Goal: Task Accomplishment & Management: Complete application form

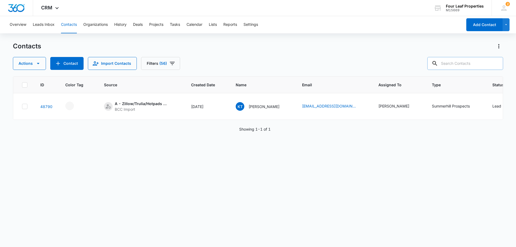
click at [472, 64] on input "text" at bounding box center [465, 63] width 76 height 13
paste input "[PERSON_NAME]"
type input "[PERSON_NAME]"
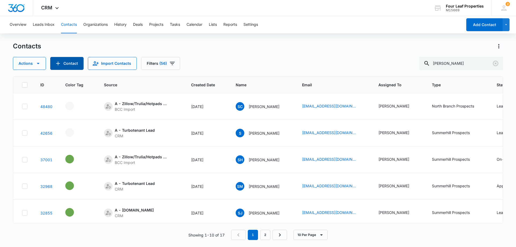
click at [56, 63] on icon "Add Contact" at bounding box center [58, 63] width 6 height 6
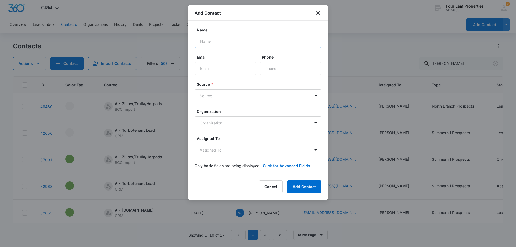
paste input "[PERSON_NAME]"
type input "[PERSON_NAME]"
paste input "[EMAIL_ADDRESS][DOMAIN_NAME]"
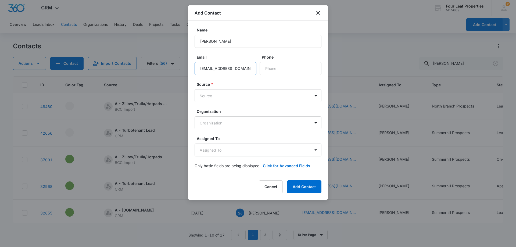
type input "[EMAIL_ADDRESS][DOMAIN_NAME]"
paste input "[PHONE_NUMBER]"
click at [263, 69] on input "Phone" at bounding box center [290, 68] width 62 height 13
type input "[PHONE_NUMBER]"
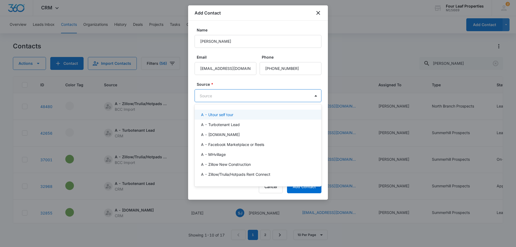
click at [255, 97] on body "CRM Apps Reputation Websites Forms CRM Email Social Shop Payments POS Content A…" at bounding box center [258, 123] width 516 height 247
click at [244, 127] on div "A - Turbotenant Lead" at bounding box center [257, 125] width 113 height 6
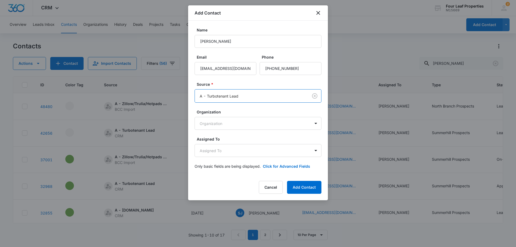
click at [242, 86] on label "Source *" at bounding box center [260, 84] width 127 height 6
click at [232, 153] on body "CRM Apps Reputation Websites Forms CRM Email Social Shop Payments POS Content A…" at bounding box center [258, 123] width 516 height 247
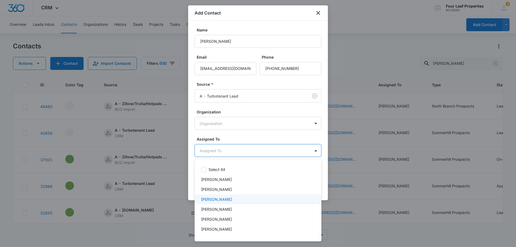
click at [232, 198] on p "[PERSON_NAME]" at bounding box center [216, 199] width 31 height 6
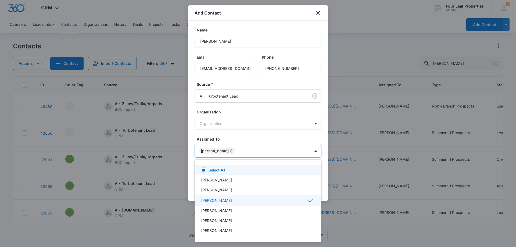
click at [250, 143] on div at bounding box center [258, 123] width 516 height 247
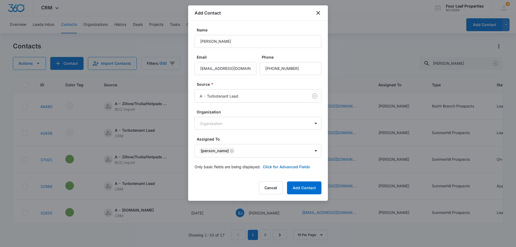
click at [282, 169] on button "Click for Advanced Fields" at bounding box center [286, 167] width 47 height 6
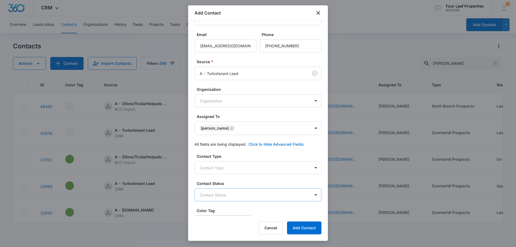
scroll to position [54, 0]
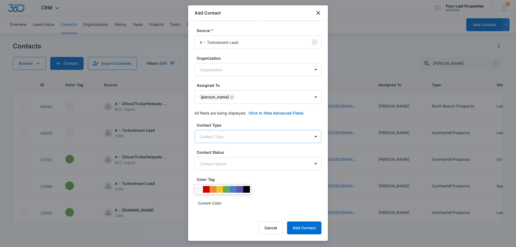
click at [244, 134] on body "CRM Apps Reputation Websites Forms CRM Email Social Shop Payments POS Content A…" at bounding box center [258, 123] width 516 height 247
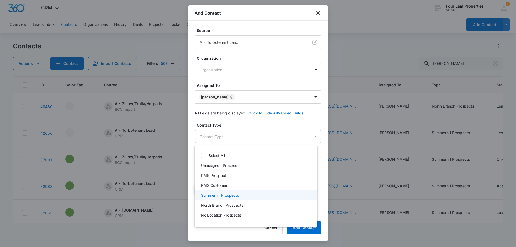
click at [249, 198] on div "Summerhill Prospects" at bounding box center [255, 195] width 123 height 10
click at [259, 122] on div at bounding box center [258, 123] width 516 height 247
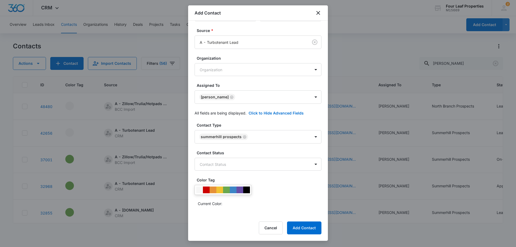
click at [252, 171] on div "Contact Type Summerhill Prospects Contact Status Contact Status Color Tag Curre…" at bounding box center [257, 247] width 127 height 251
click at [251, 166] on body "CRM Apps Reputation Websites Forms CRM Email Social Shop Payments POS Content A…" at bounding box center [258, 123] width 516 height 247
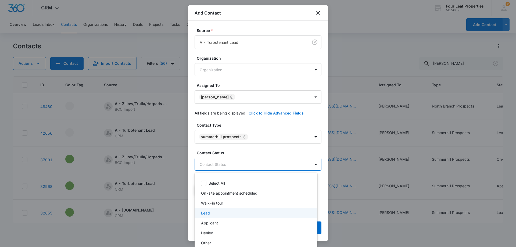
click at [237, 214] on div "Lead" at bounding box center [255, 213] width 109 height 6
click at [252, 149] on div at bounding box center [258, 123] width 516 height 247
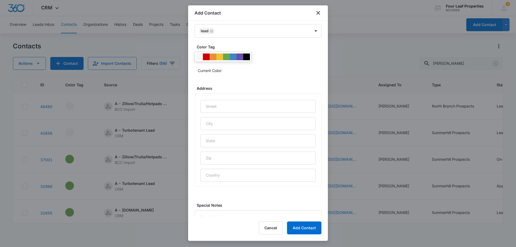
scroll to position [212, 0]
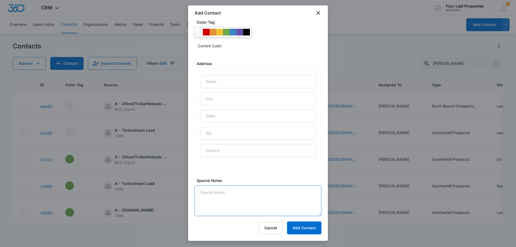
click at [238, 191] on textarea "Special Notes" at bounding box center [257, 200] width 127 height 31
type textarea "9/13 LM and replied on platform"
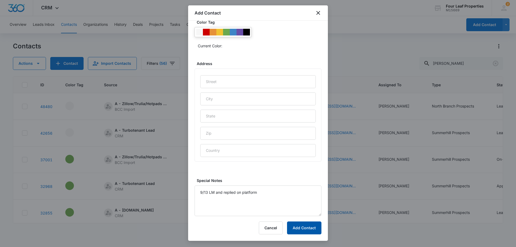
click at [310, 227] on button "Add Contact" at bounding box center [304, 227] width 34 height 13
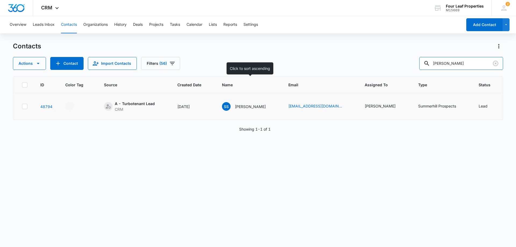
drag, startPoint x: 276, startPoint y: 86, endPoint x: 234, endPoint y: 100, distance: 43.9
click at [248, 96] on div "Contacts Actions Contact Import Contacts Filters (56) [PERSON_NAME] ID Color Ta…" at bounding box center [258, 144] width 490 height 204
paste input "[PERSON_NAME]"
type input "[PERSON_NAME]"
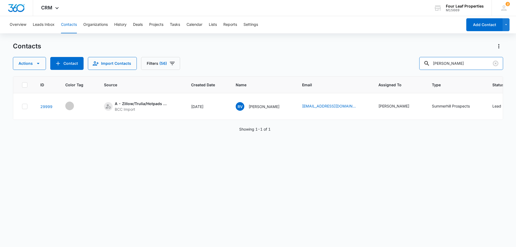
drag, startPoint x: 472, startPoint y: 65, endPoint x: 264, endPoint y: 74, distance: 207.8
click at [265, 71] on div "Contacts Actions Contact Import Contacts Filters (56) [PERSON_NAME] ID Color Ta…" at bounding box center [258, 144] width 490 height 204
click at [59, 62] on icon "Add Contact" at bounding box center [58, 63] width 6 height 6
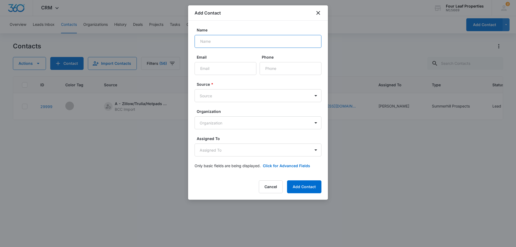
click at [240, 42] on input "Name" at bounding box center [257, 41] width 127 height 13
paste input "[PERSON_NAME]"
type input "[PERSON_NAME]"
click at [232, 73] on input "Email" at bounding box center [225, 68] width 62 height 13
paste input "[EMAIL_ADDRESS][DOMAIN_NAME]"
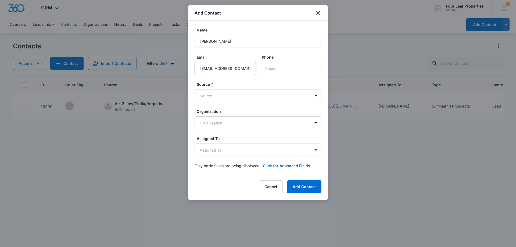
scroll to position [0, 1]
type input "[EMAIL_ADDRESS][DOMAIN_NAME]"
click at [275, 70] on input "Phone" at bounding box center [290, 68] width 62 height 13
paste input "[PHONE_NUMBER]"
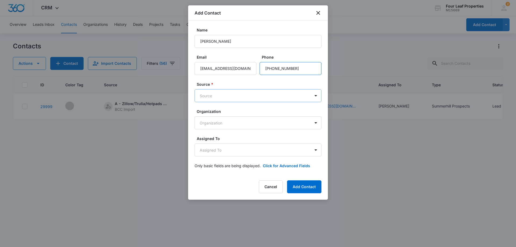
type input "[PHONE_NUMBER]"
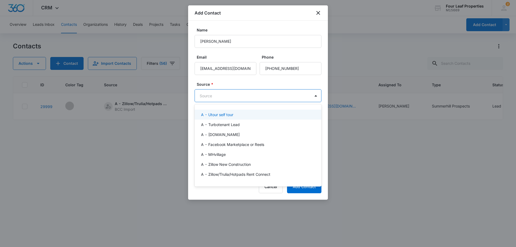
click at [209, 94] on body "CRM Apps Reputation Websites Forms CRM Email Social Shop Payments POS Content A…" at bounding box center [258, 123] width 516 height 247
click at [220, 127] on div "A - Turbotenant Lead" at bounding box center [257, 125] width 127 height 10
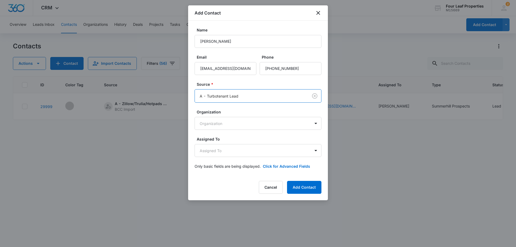
click at [232, 86] on label "Source *" at bounding box center [260, 84] width 127 height 6
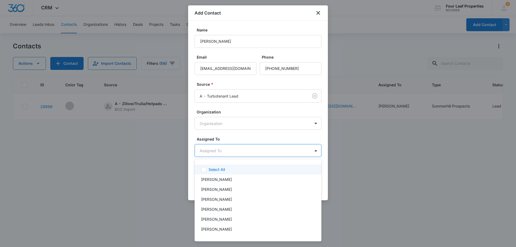
click at [237, 153] on body "CRM Apps Reputation Websites Forms CRM Email Social Shop Payments POS Content A…" at bounding box center [258, 123] width 516 height 247
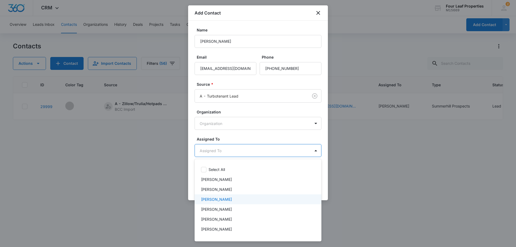
click at [224, 197] on p "[PERSON_NAME]" at bounding box center [216, 199] width 31 height 6
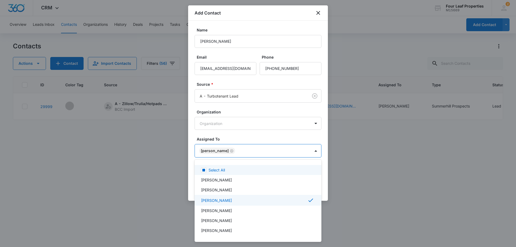
click at [266, 140] on div at bounding box center [258, 123] width 516 height 247
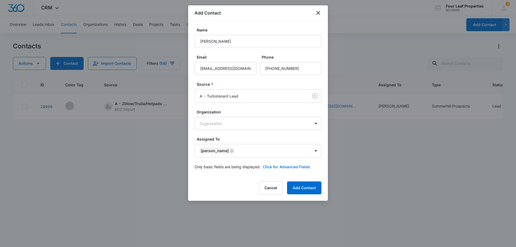
click at [280, 167] on button "Click for Advanced Fields" at bounding box center [286, 167] width 47 height 6
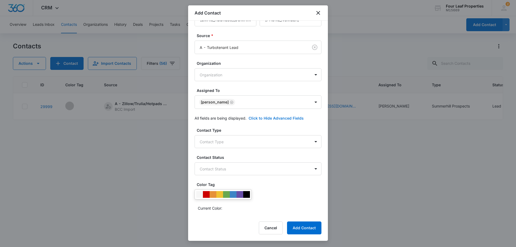
scroll to position [107, 0]
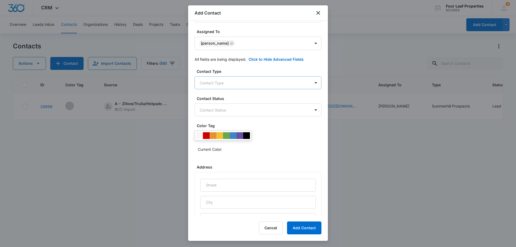
click at [258, 84] on body "CRM Apps Reputation Websites Forms CRM Email Social Shop Payments POS Content A…" at bounding box center [258, 123] width 516 height 247
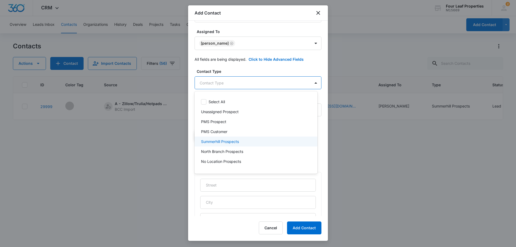
click at [238, 140] on p "Summerhill Prospects" at bounding box center [220, 142] width 38 height 6
click at [263, 74] on div at bounding box center [258, 123] width 516 height 247
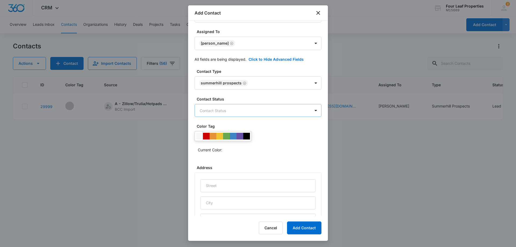
click at [250, 107] on body "CRM Apps Reputation Websites Forms CRM Email Social Shop Payments POS Content A…" at bounding box center [258, 123] width 516 height 247
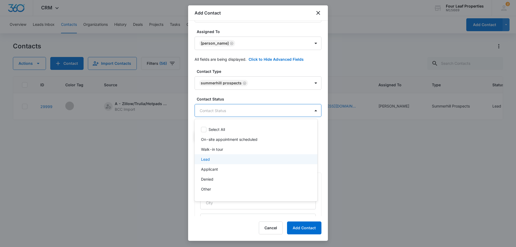
click at [237, 157] on div "Lead" at bounding box center [255, 159] width 109 height 6
click at [270, 86] on div at bounding box center [258, 123] width 516 height 247
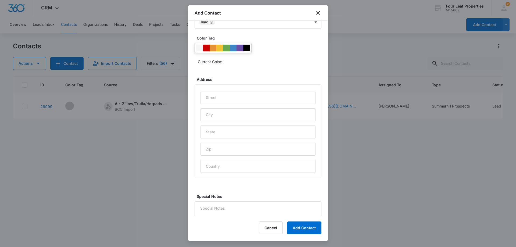
scroll to position [212, 0]
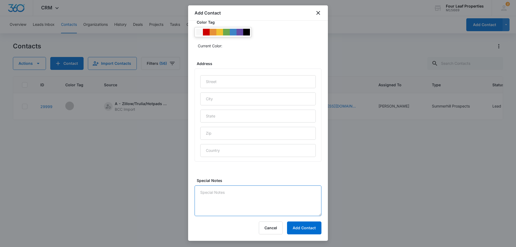
click at [254, 190] on textarea "Special Notes" at bounding box center [257, 200] width 127 height 31
type textarea "9/13 LM and replied on platform"
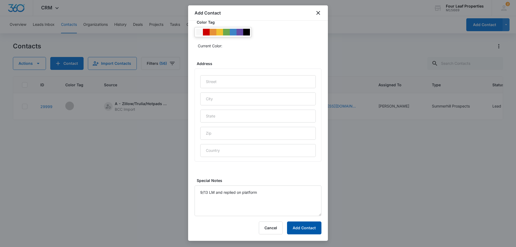
click at [316, 229] on button "Add Contact" at bounding box center [304, 227] width 34 height 13
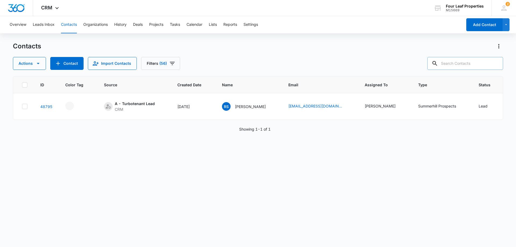
paste input "[PERSON_NAME]"
type input "[PERSON_NAME]"
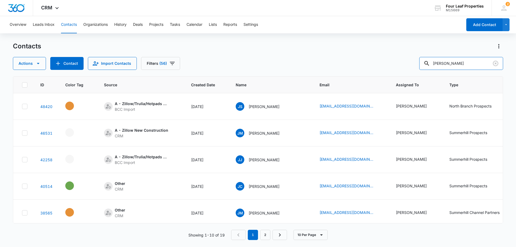
drag, startPoint x: 424, startPoint y: 67, endPoint x: 385, endPoint y: 71, distance: 38.9
click at [387, 70] on div "Contacts Actions Contact Import Contacts Filters (56) [GEOGRAPHIC_DATA][PERSON_…" at bounding box center [258, 144] width 490 height 204
click at [51, 66] on button "Contact" at bounding box center [66, 63] width 33 height 13
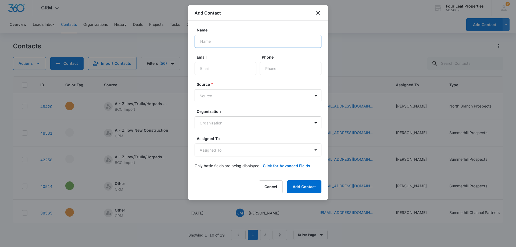
click at [242, 42] on input "Name" at bounding box center [257, 41] width 127 height 13
paste input "[PERSON_NAME]"
type input "[PERSON_NAME]"
click at [232, 67] on input "Email" at bounding box center [225, 68] width 62 height 13
paste input "[EMAIL_ADDRESS][DOMAIN_NAME]"
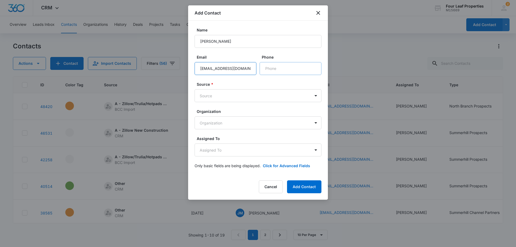
type input "[EMAIL_ADDRESS][DOMAIN_NAME]"
click at [276, 70] on input "Phone" at bounding box center [290, 68] width 62 height 13
paste input "[PHONE_NUMBER]"
type input "[PHONE_NUMBER]"
click at [235, 97] on body "CRM Apps Reputation Websites Forms CRM Email Social Shop Payments POS Content A…" at bounding box center [258, 123] width 516 height 247
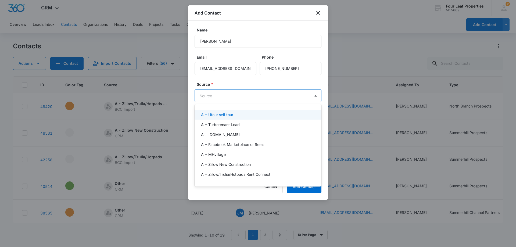
click at [228, 112] on p "A - Utour self tour" at bounding box center [217, 115] width 32 height 6
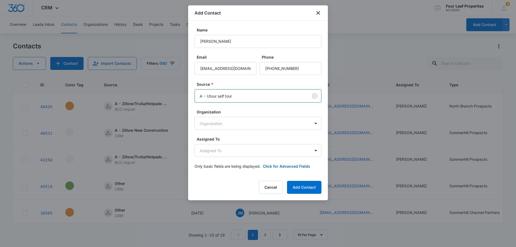
click at [236, 81] on form "Name [PERSON_NAME] Email [EMAIL_ADDRESS][DOMAIN_NAME] Phone Source * option A -…" at bounding box center [257, 101] width 127 height 148
click at [240, 153] on body "CRM Apps Reputation Websites Forms CRM Email Social Shop Payments POS Content A…" at bounding box center [258, 123] width 516 height 247
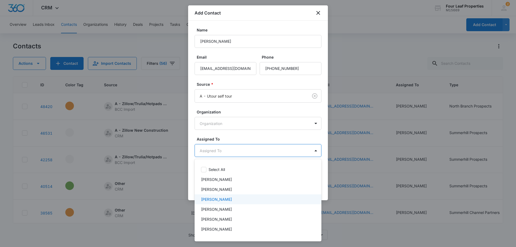
click at [242, 196] on div "[PERSON_NAME]" at bounding box center [257, 199] width 127 height 10
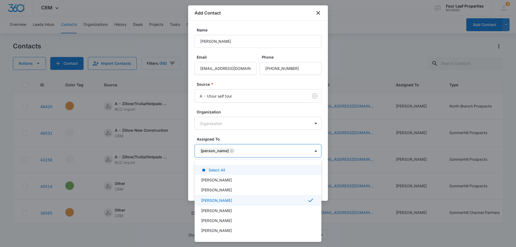
click at [254, 143] on div at bounding box center [258, 123] width 516 height 247
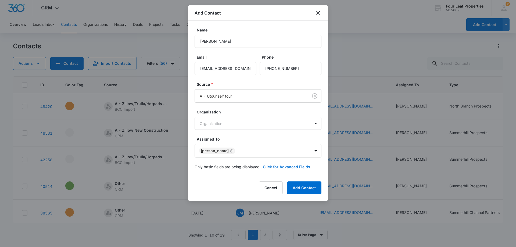
click at [289, 165] on button "Click for Advanced Fields" at bounding box center [286, 167] width 47 height 6
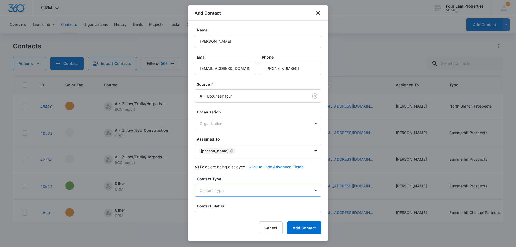
scroll to position [81, 0]
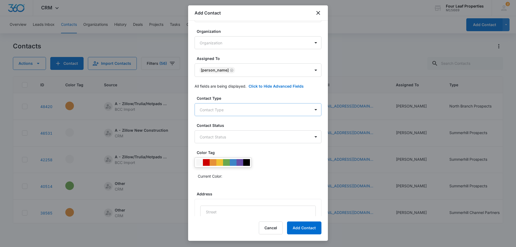
click at [243, 109] on body "CRM Apps Reputation Websites Forms CRM Email Social Shop Payments POS Content A…" at bounding box center [258, 123] width 516 height 247
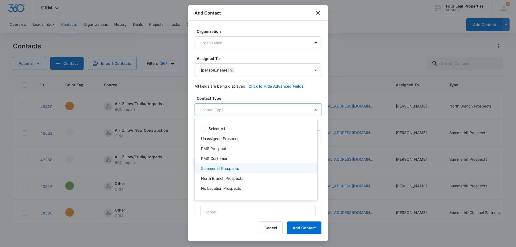
drag, startPoint x: 247, startPoint y: 171, endPoint x: 262, endPoint y: 132, distance: 41.4
click at [247, 171] on div "Summerhill Prospects" at bounding box center [255, 168] width 109 height 6
click at [271, 98] on div at bounding box center [258, 123] width 516 height 247
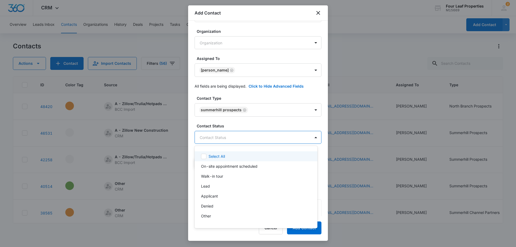
click at [246, 139] on body "CRM Apps Reputation Websites Forms CRM Email Social Shop Payments POS Content A…" at bounding box center [258, 123] width 516 height 247
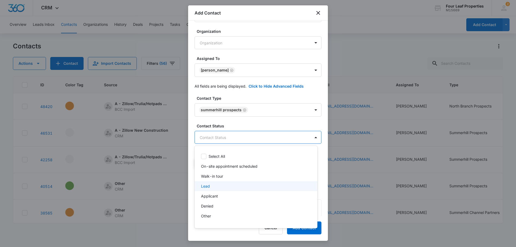
click at [226, 184] on div "Lead" at bounding box center [255, 186] width 109 height 6
click at [252, 128] on div at bounding box center [258, 123] width 516 height 247
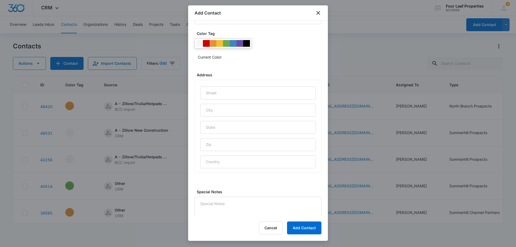
scroll to position [212, 0]
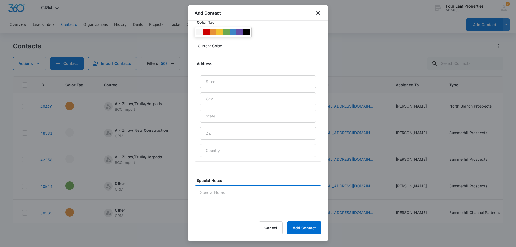
click at [246, 191] on textarea "Special Notes" at bounding box center [257, 200] width 127 height 31
type textarea "9/13 Jordan utoured LM"
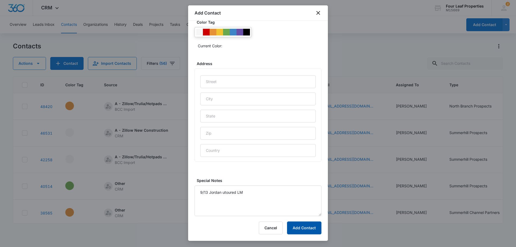
click at [305, 227] on button "Add Contact" at bounding box center [304, 227] width 34 height 13
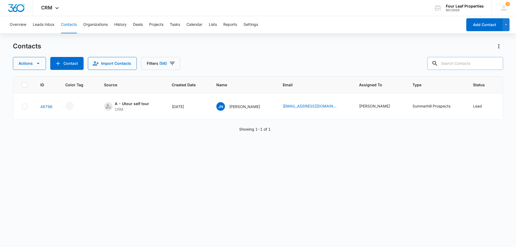
click at [453, 66] on input "text" at bounding box center [465, 63] width 76 height 13
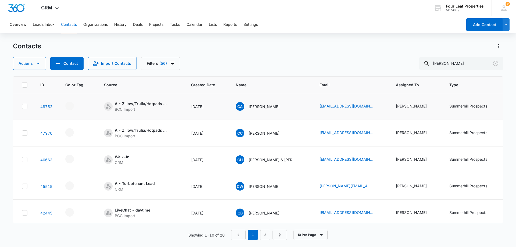
click at [262, 115] on td "CA [PERSON_NAME]" at bounding box center [271, 106] width 84 height 27
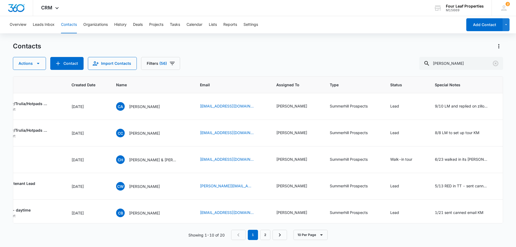
scroll to position [0, 146]
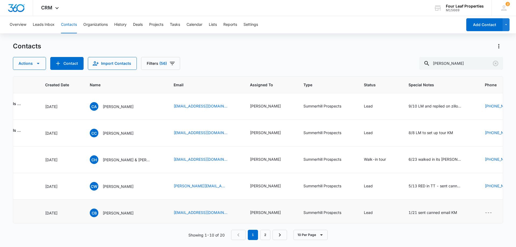
click at [354, 219] on td "Summerhill Prospects" at bounding box center [327, 213] width 60 height 27
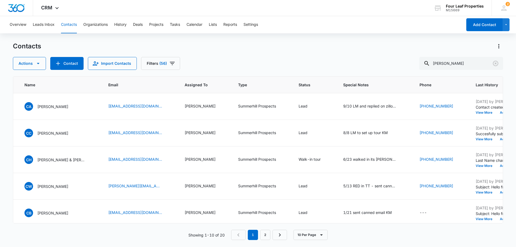
scroll to position [0, 224]
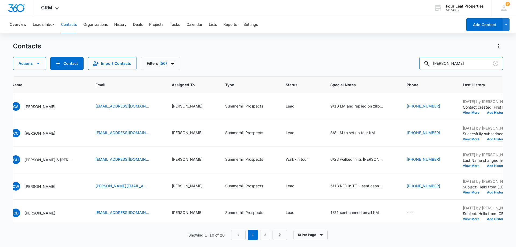
drag, startPoint x: 461, startPoint y: 66, endPoint x: 414, endPoint y: 74, distance: 47.7
click at [414, 74] on div "Contacts Actions Contact Import Contacts Filters (56) [PERSON_NAME] ID Color Ta…" at bounding box center [258, 144] width 490 height 204
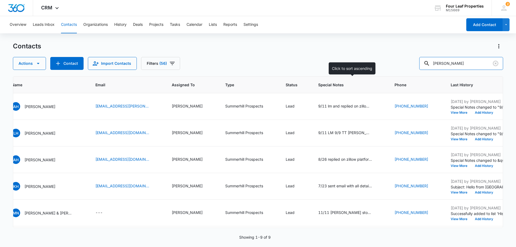
drag, startPoint x: 452, startPoint y: 64, endPoint x: 295, endPoint y: 83, distance: 158.5
click at [302, 82] on div "Contacts Actions Contact Import Contacts Filters (56) [PERSON_NAME] ID Color Ta…" at bounding box center [258, 144] width 490 height 204
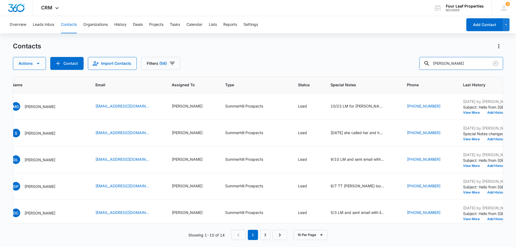
drag, startPoint x: 416, startPoint y: 67, endPoint x: 345, endPoint y: 71, distance: 71.3
click at [349, 69] on div "Actions Contact Import Contacts Filters (56) [PERSON_NAME]" at bounding box center [258, 63] width 490 height 13
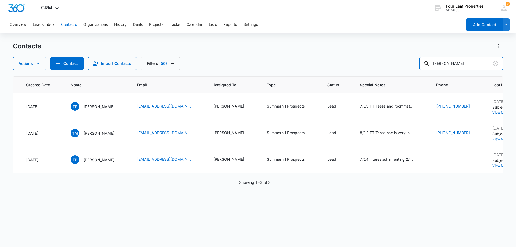
scroll to position [0, 137]
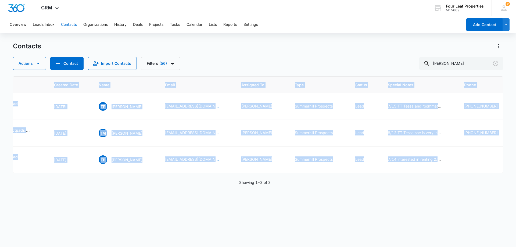
drag, startPoint x: 135, startPoint y: 177, endPoint x: 77, endPoint y: 183, distance: 58.3
click at [77, 183] on div "ID Color Tag Source Created Date Name Email Assigned To Type Status Special Not…" at bounding box center [258, 158] width 490 height 164
click at [120, 194] on div "ID Color Tag Source Created Date Name Email Assigned To Type Status Special Not…" at bounding box center [258, 158] width 490 height 164
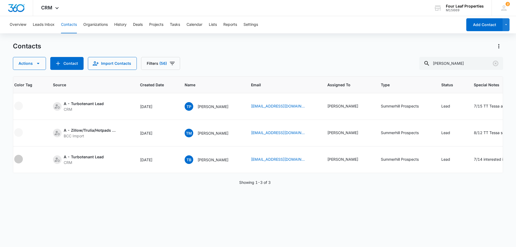
scroll to position [0, 50]
drag, startPoint x: 458, startPoint y: 63, endPoint x: 408, endPoint y: 65, distance: 50.8
click at [407, 65] on div "Actions Contact Import Contacts Filters (56) [PERSON_NAME]" at bounding box center [258, 63] width 490 height 13
click at [480, 68] on input "[PERSON_NAME]" at bounding box center [461, 63] width 84 height 13
type input "[PERSON_NAME]"
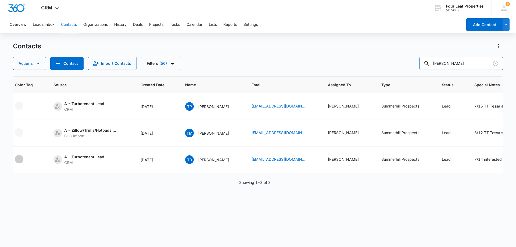
drag, startPoint x: 466, startPoint y: 63, endPoint x: 308, endPoint y: 59, distance: 158.0
click at [309, 59] on div "Actions Contact Import Contacts Filters (56) [PERSON_NAME]" at bounding box center [258, 63] width 490 height 13
paste input "[PERSON_NAME]"
type input "[PERSON_NAME]"
click at [61, 66] on button "Contact" at bounding box center [66, 63] width 33 height 13
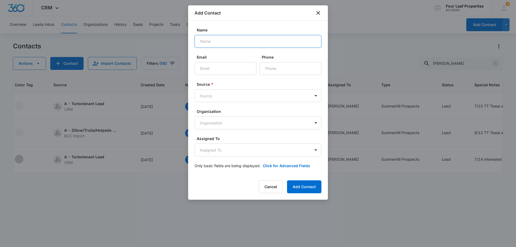
click at [234, 37] on input "Name" at bounding box center [257, 41] width 127 height 13
paste input "[PERSON_NAME]"
type input "[PERSON_NAME]"
click at [237, 70] on input "Email" at bounding box center [225, 68] width 62 height 13
paste input "[EMAIL_ADDRESS][DOMAIN_NAME]"
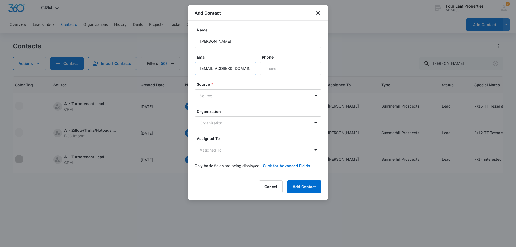
scroll to position [0, 16]
type input "[EMAIL_ADDRESS][DOMAIN_NAME]"
click at [264, 70] on input "Phone" at bounding box center [290, 68] width 62 height 13
paste input "[PHONE_NUMBER]"
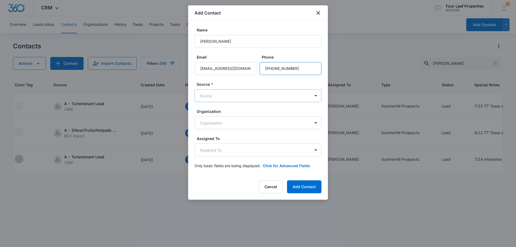
type input "[PHONE_NUMBER]"
click at [236, 97] on body "CRM Apps Reputation Websites Forms CRM Email Social Shop Payments POS Content A…" at bounding box center [258, 123] width 516 height 247
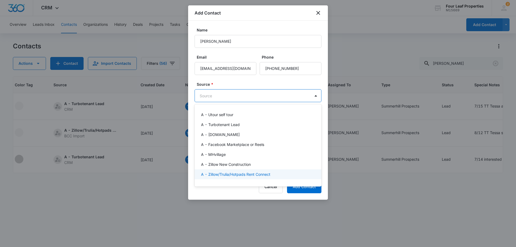
click at [232, 173] on p "A - Zillow/Trulia/Hotpads Rent Connect" at bounding box center [235, 174] width 69 height 6
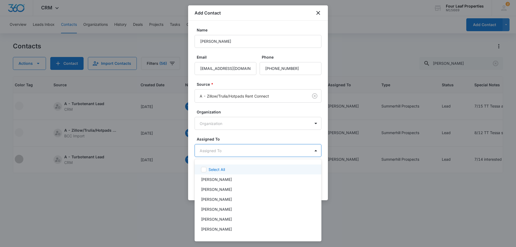
click at [237, 149] on body "CRM Apps Reputation Websites Forms CRM Email Social Shop Payments POS Content A…" at bounding box center [258, 123] width 516 height 247
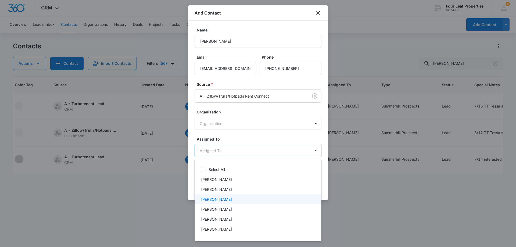
click at [230, 197] on p "[PERSON_NAME]" at bounding box center [216, 199] width 31 height 6
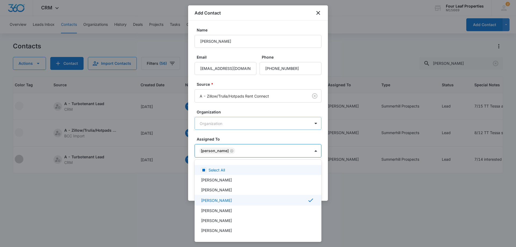
click at [254, 123] on div at bounding box center [258, 123] width 516 height 247
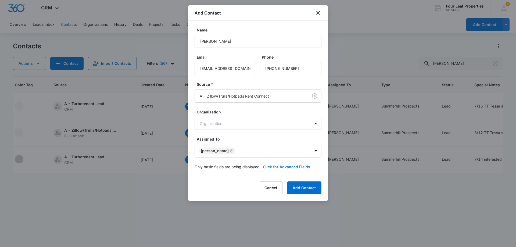
click at [267, 165] on button "Click for Advanced Fields" at bounding box center [286, 167] width 47 height 6
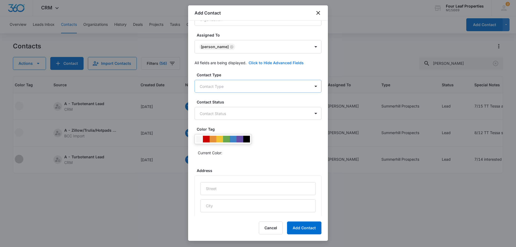
scroll to position [107, 0]
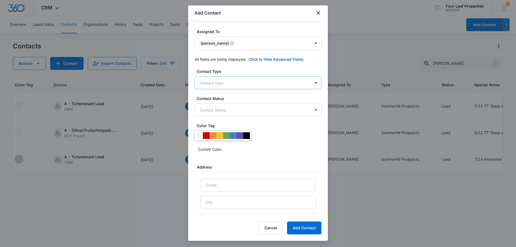
click at [253, 80] on body "CRM Apps Reputation Websites Forms CRM Email Social Shop Payments POS Content A…" at bounding box center [258, 123] width 516 height 247
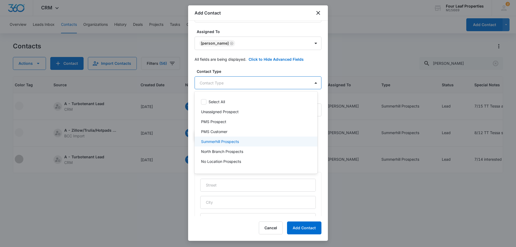
click at [247, 143] on div "Summerhill Prospects" at bounding box center [255, 142] width 109 height 6
click at [259, 66] on div at bounding box center [258, 123] width 516 height 247
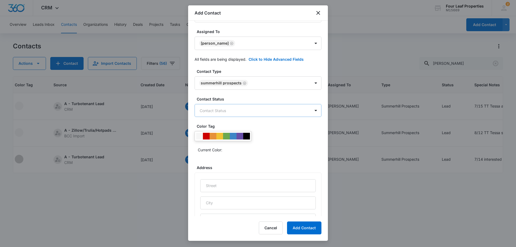
click at [253, 114] on body "CRM Apps Reputation Websites Forms CRM Email Social Shop Payments POS Content A…" at bounding box center [258, 123] width 516 height 247
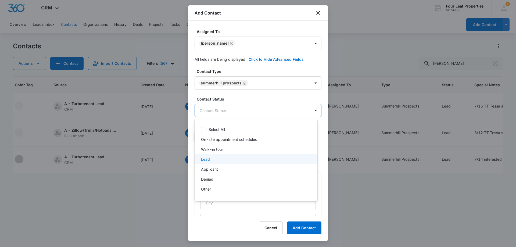
click at [237, 161] on div "Lead" at bounding box center [255, 159] width 109 height 6
click at [263, 93] on div at bounding box center [258, 123] width 516 height 247
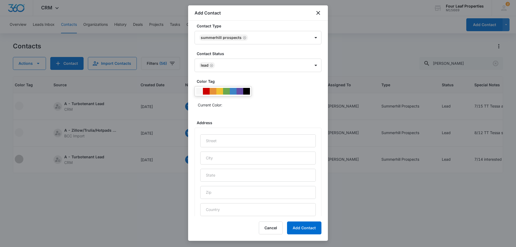
scroll to position [212, 0]
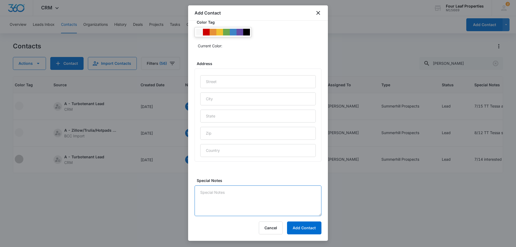
click at [229, 197] on textarea "Special Notes" at bounding box center [257, 200] width 127 height 31
type textarea "9/13 LM and replied on platform"
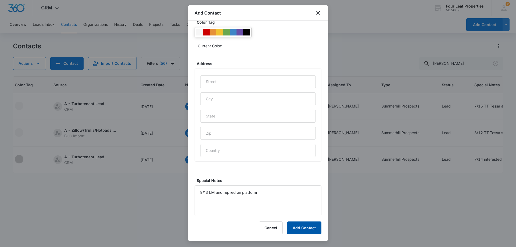
click at [302, 229] on button "Add Contact" at bounding box center [304, 227] width 34 height 13
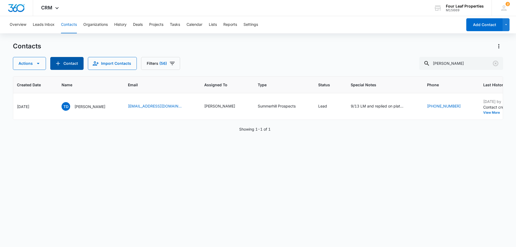
scroll to position [0, 174]
